Goal: Transaction & Acquisition: Subscribe to service/newsletter

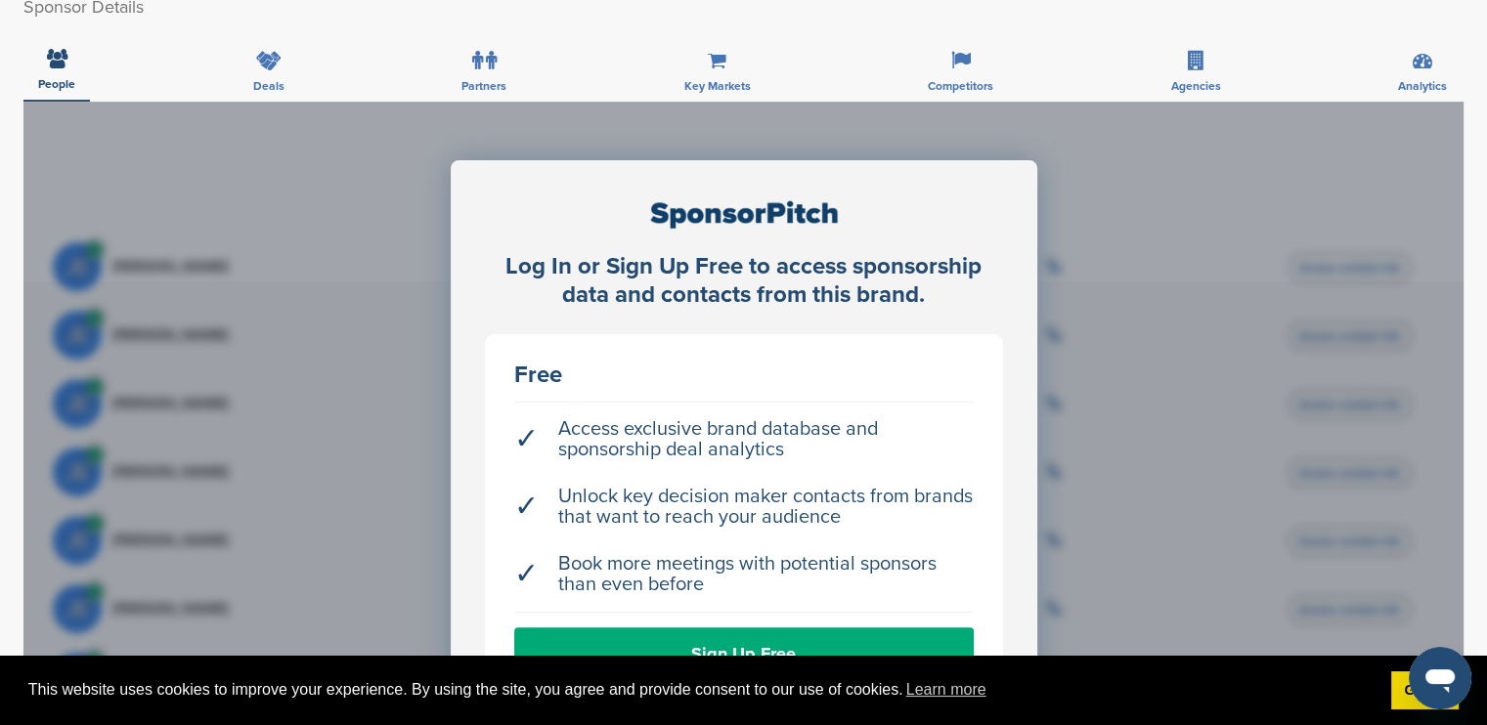
scroll to position [293, 0]
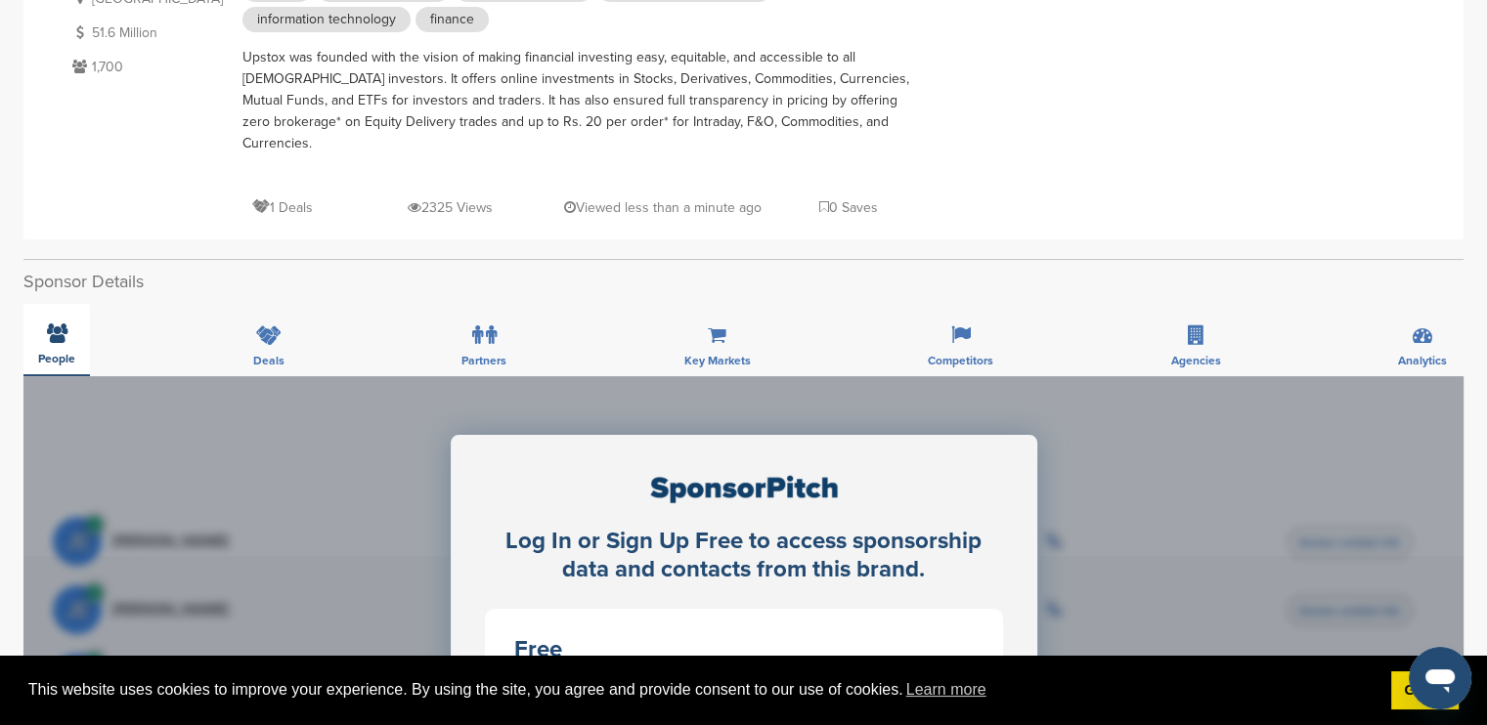
click at [63, 324] on icon at bounding box center [57, 334] width 21 height 20
click at [505, 318] on div "Partners" at bounding box center [484, 340] width 74 height 72
click at [276, 355] on span "Deals" at bounding box center [268, 361] width 31 height 12
click at [726, 355] on span "Key Markets" at bounding box center [717, 361] width 66 height 12
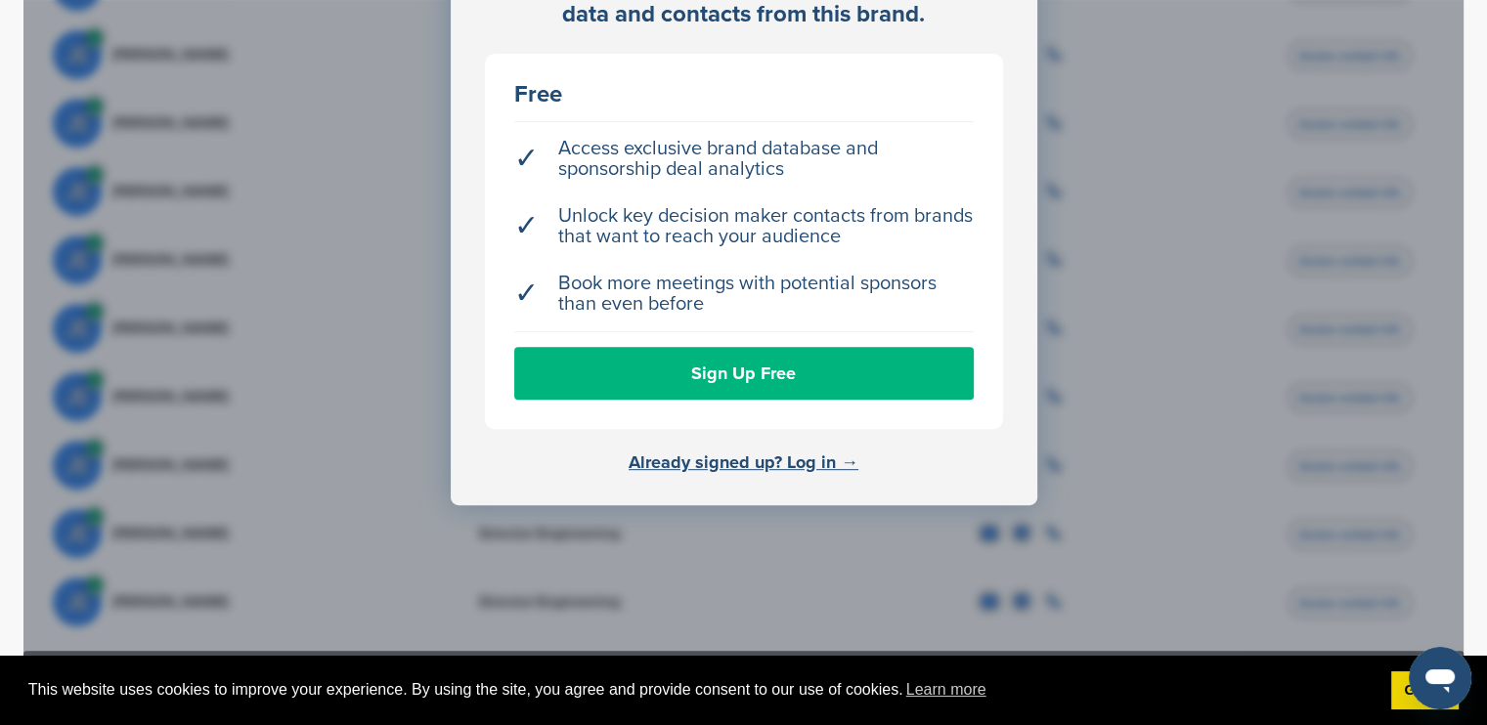
scroll to position [880, 0]
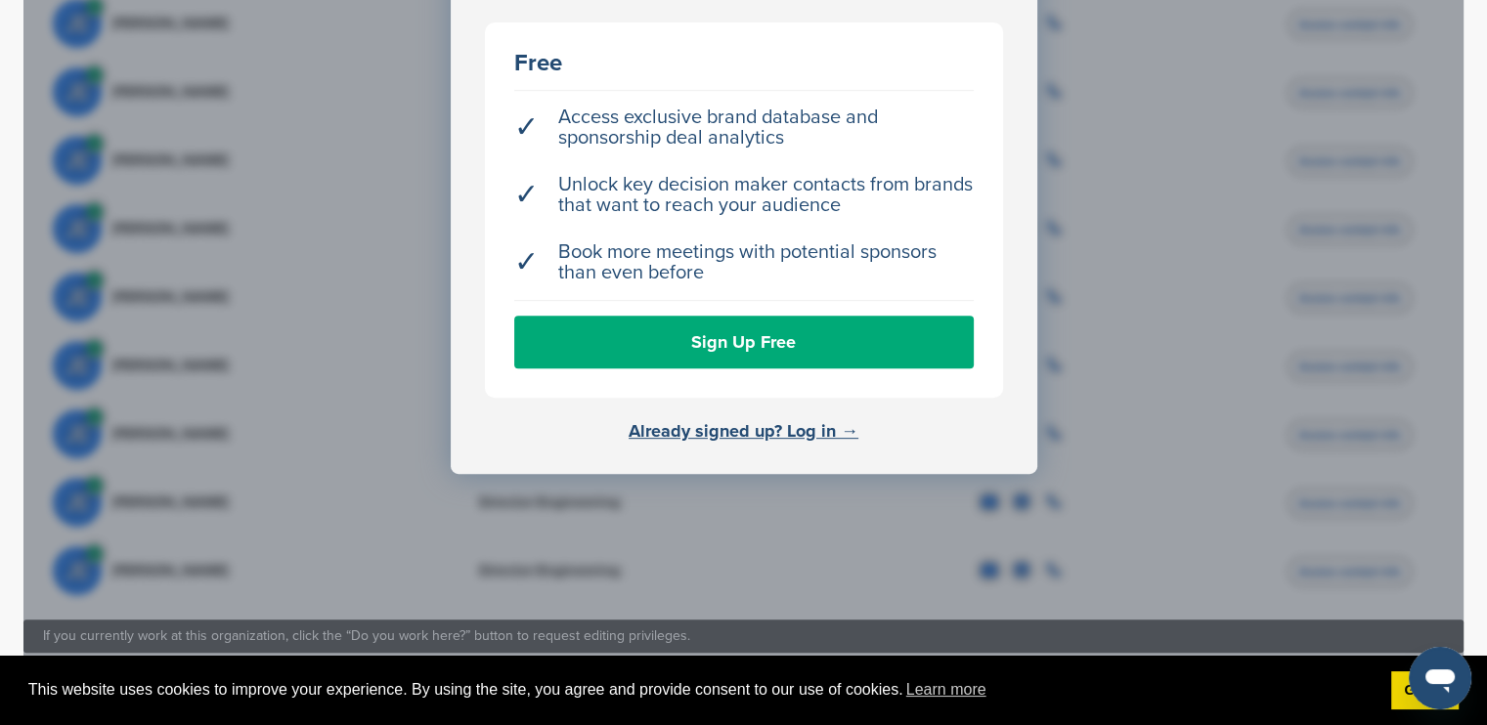
click at [715, 368] on div "Free ✓ Access exclusive brand database and sponsorship deal analytics ✓ Unlock …" at bounding box center [744, 209] width 518 height 375
click at [714, 341] on link "Sign Up Free" at bounding box center [743, 342] width 459 height 53
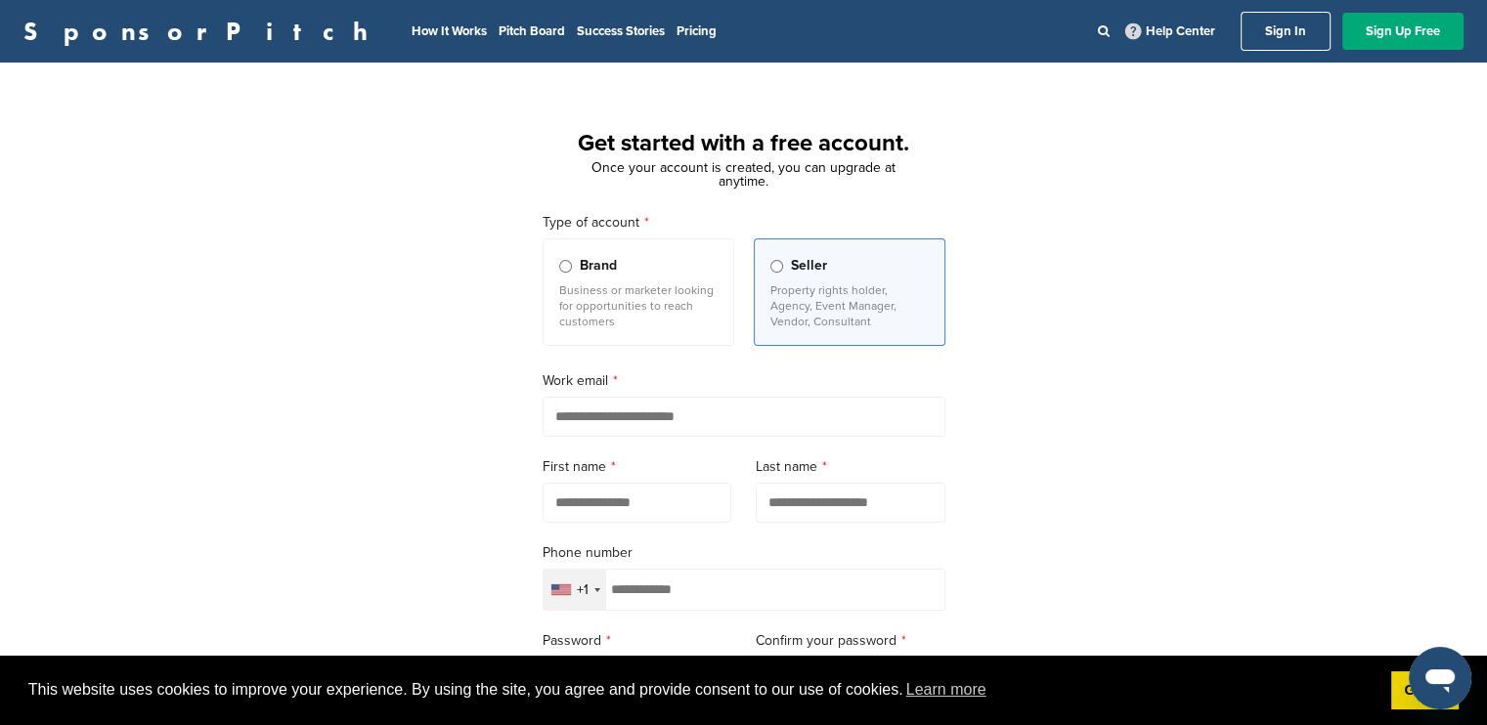
scroll to position [293, 0]
